Goal: Check status

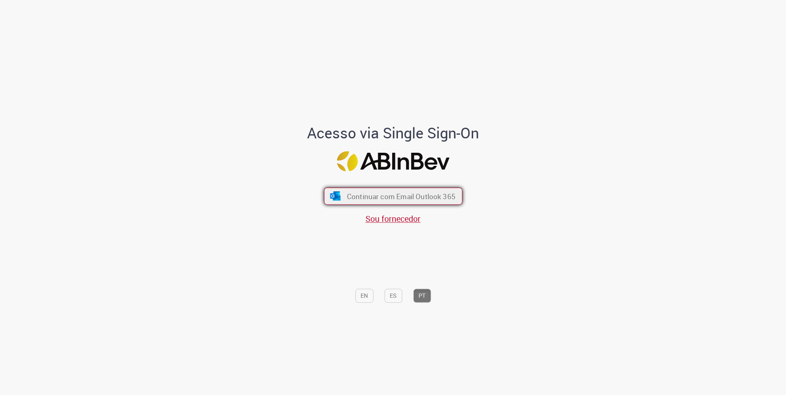
click at [392, 198] on span "Continuar com Email Outlook 365" at bounding box center [401, 196] width 109 height 9
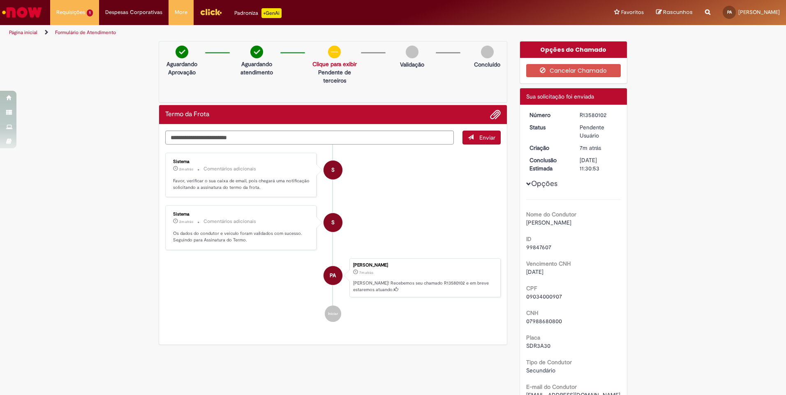
click at [250, 61] on p "Aguardando atendimento" at bounding box center [256, 68] width 39 height 16
